Goal: Check status: Check status

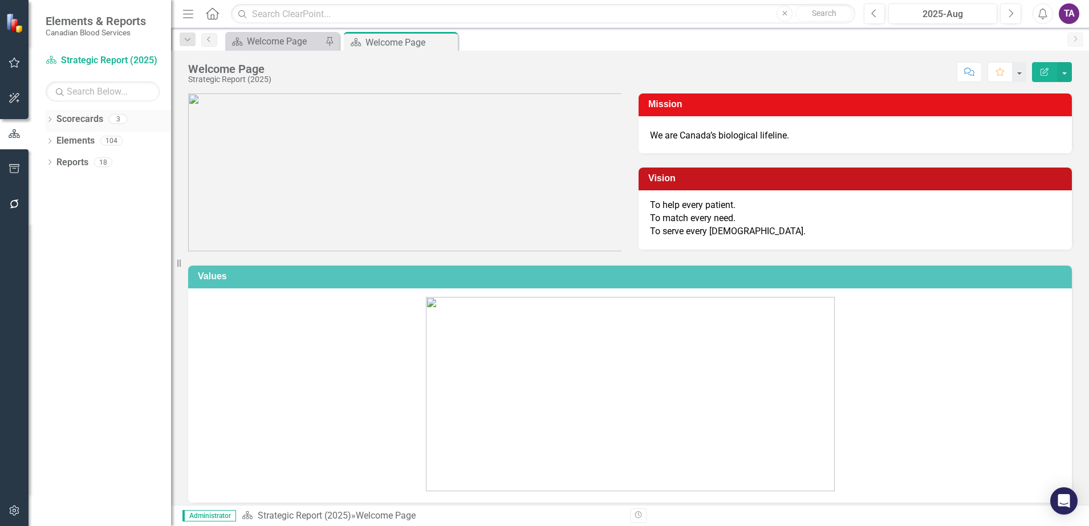
click at [67, 122] on link "Scorecards" at bounding box center [79, 119] width 47 height 13
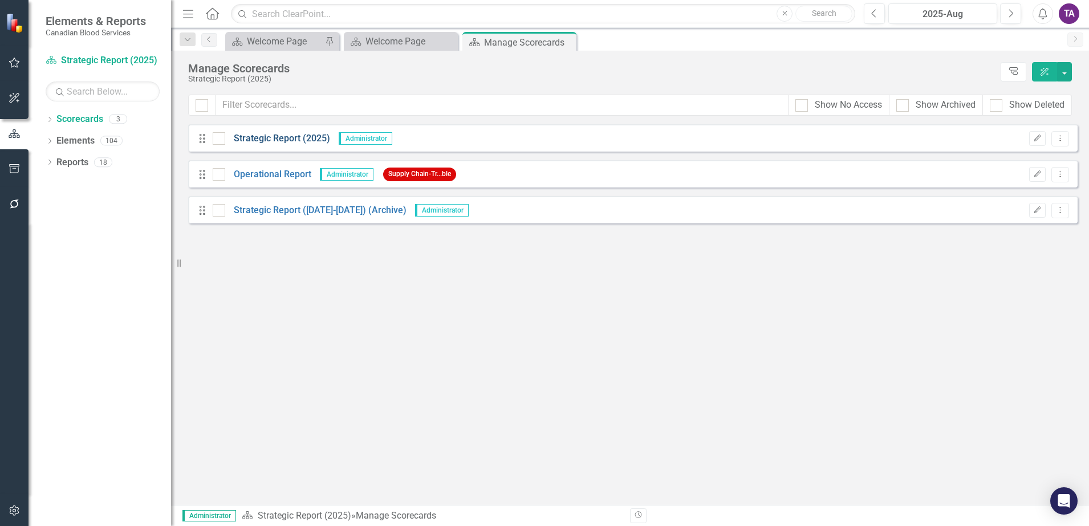
click at [275, 136] on link "Strategic Report (2025)" at bounding box center [277, 138] width 105 height 13
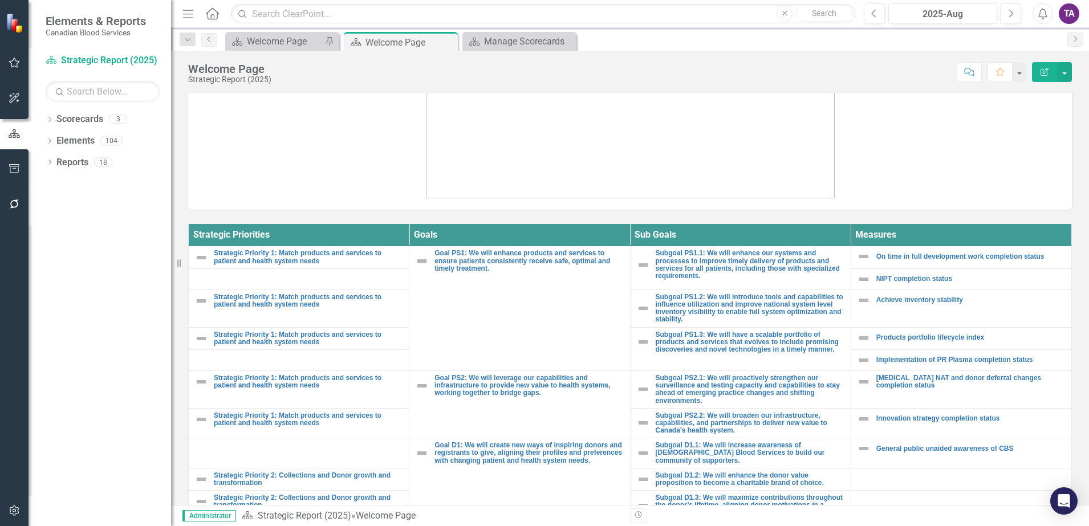
scroll to position [128, 0]
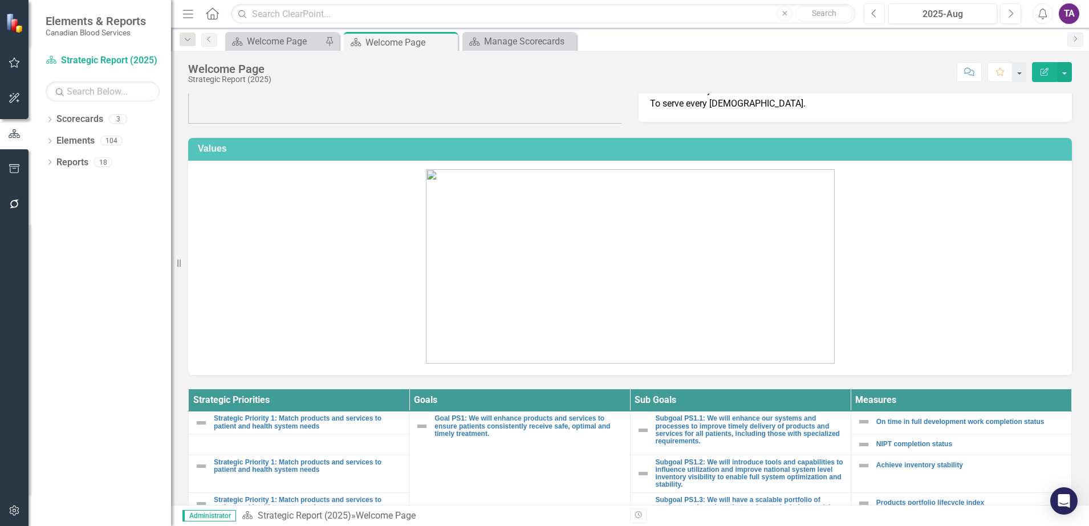
click at [870, 10] on button "Previous" at bounding box center [874, 13] width 21 height 21
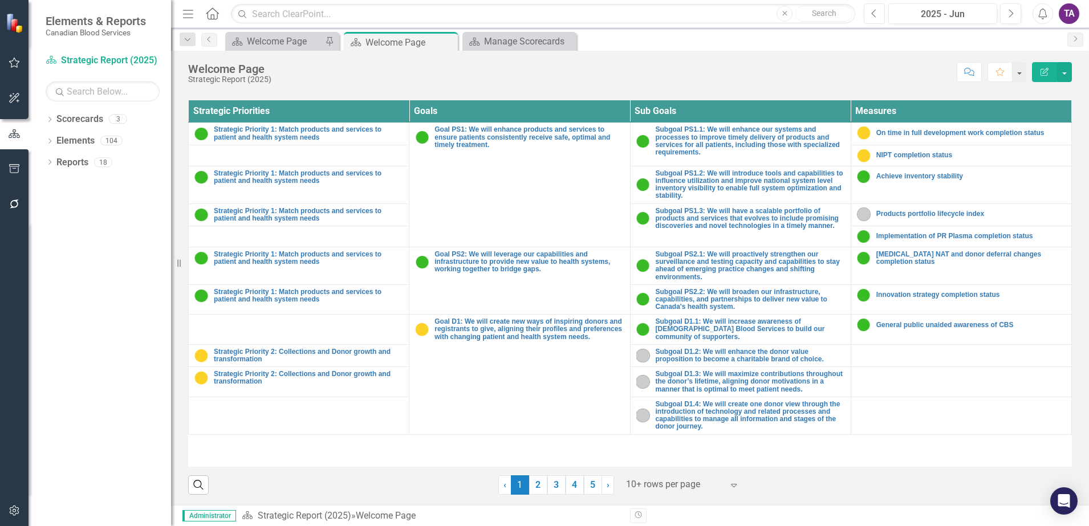
scroll to position [418, 0]
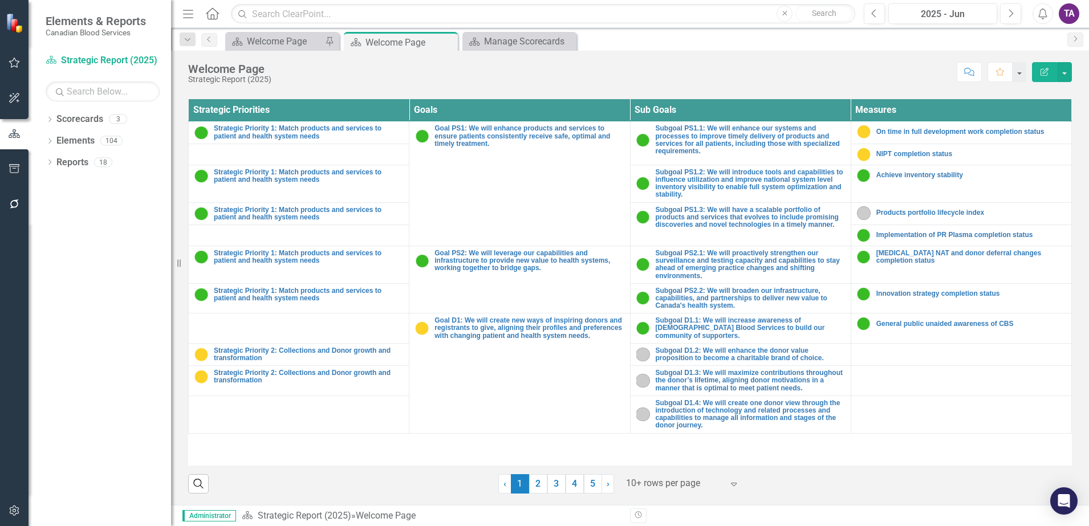
click at [688, 485] on div at bounding box center [674, 483] width 97 height 15
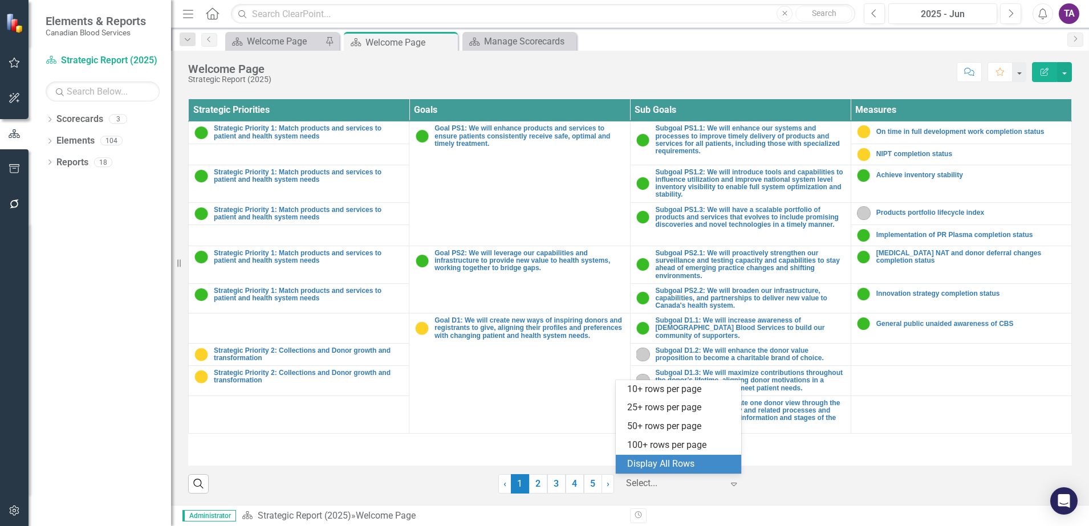
click at [674, 463] on div "Display All Rows" at bounding box center [680, 464] width 107 height 13
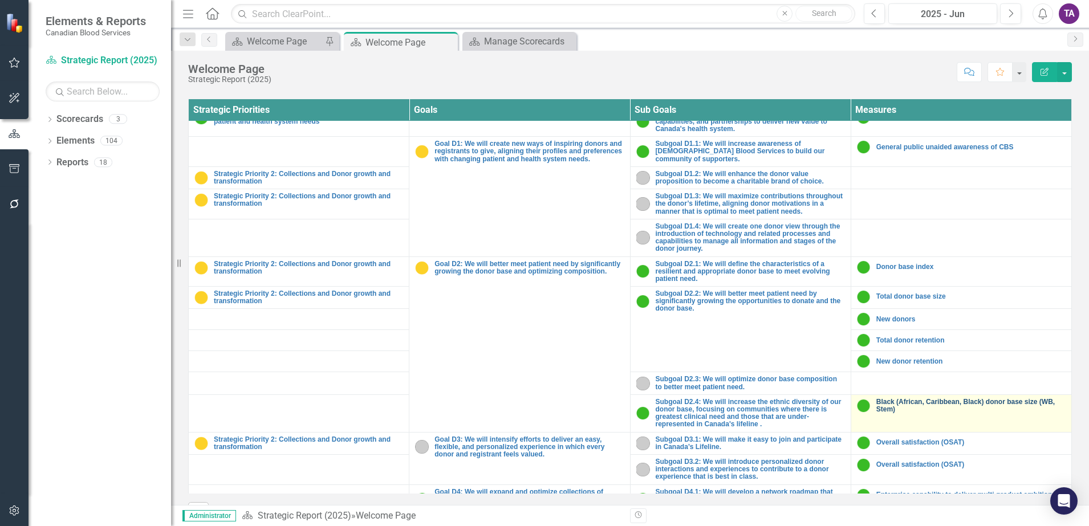
scroll to position [143, 0]
